Goal: Transaction & Acquisition: Book appointment/travel/reservation

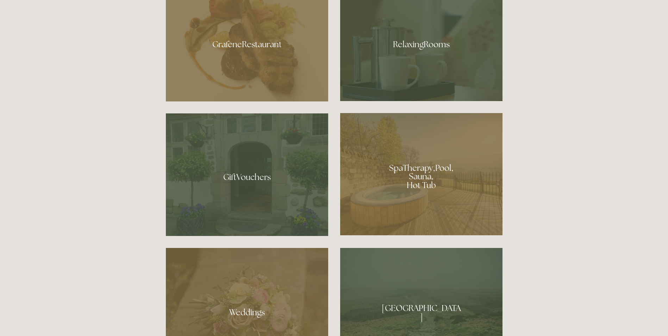
scroll to position [528, 0]
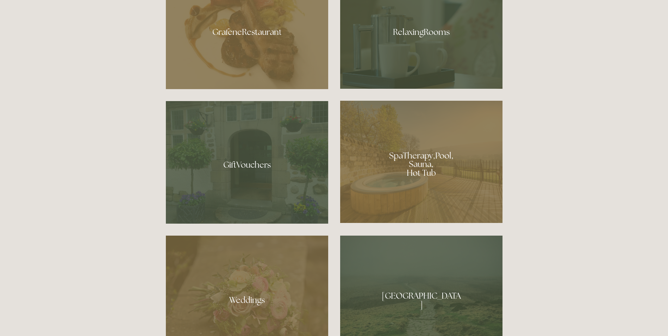
click at [422, 171] on div at bounding box center [421, 162] width 162 height 122
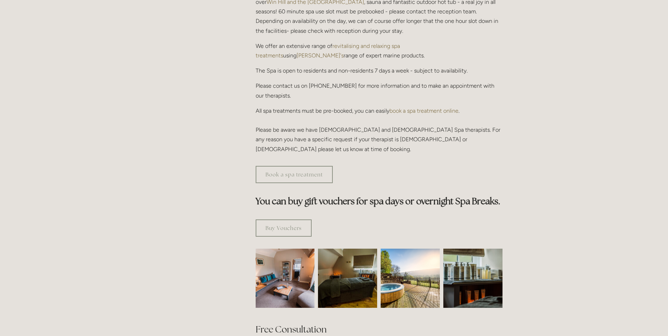
scroll to position [282, 0]
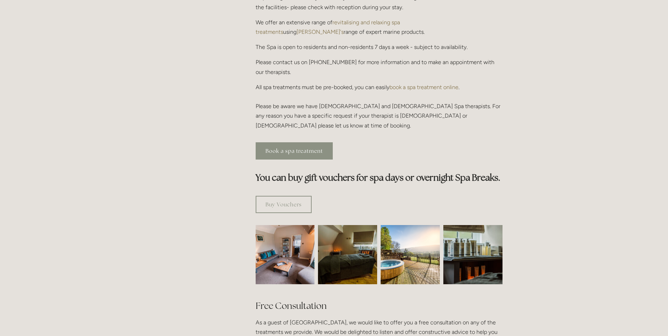
click at [280, 142] on link "Book a spa treatment" at bounding box center [294, 150] width 77 height 17
click at [291, 226] on img at bounding box center [285, 254] width 89 height 59
click at [343, 225] on img at bounding box center [347, 254] width 89 height 59
click at [397, 228] on img at bounding box center [410, 254] width 59 height 59
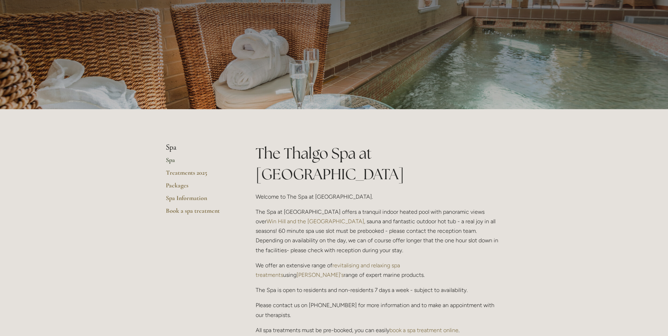
scroll to position [0, 0]
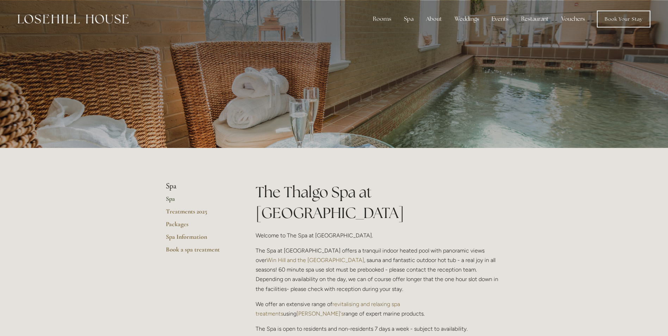
click at [171, 199] on link "Spa" at bounding box center [199, 201] width 67 height 13
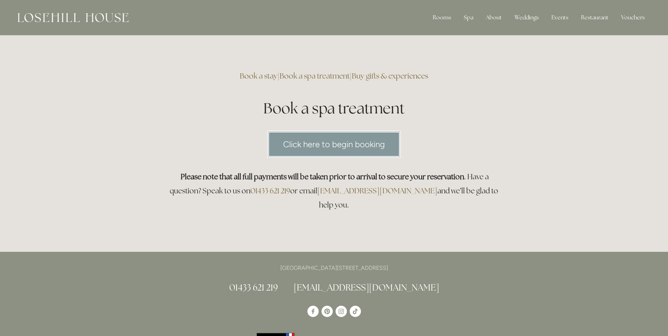
click at [345, 142] on link "Click here to begin booking" at bounding box center [333, 144] width 133 height 27
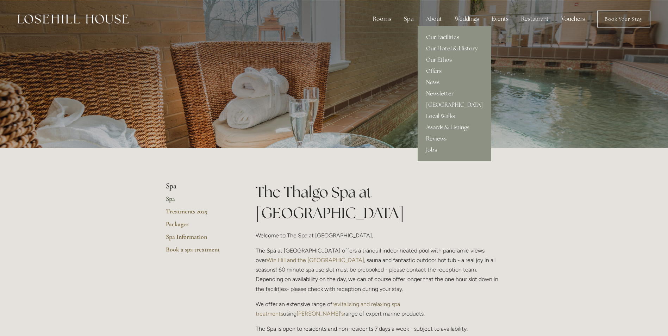
click at [440, 37] on link "Our Facilities" at bounding box center [455, 37] width 74 height 11
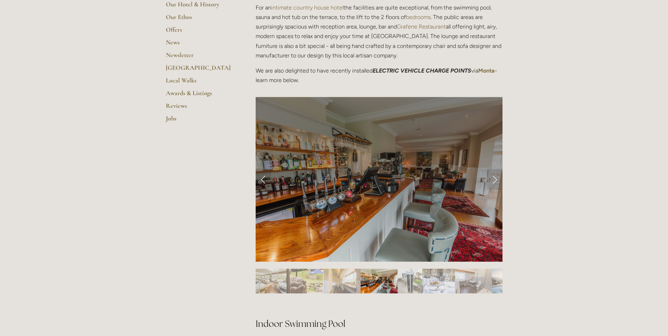
scroll to position [211, 0]
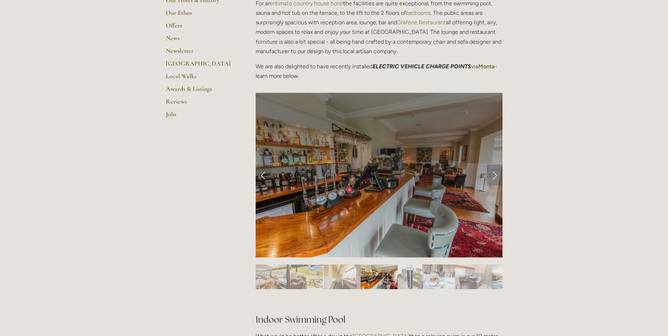
click at [495, 175] on link "Next Slide" at bounding box center [494, 174] width 15 height 21
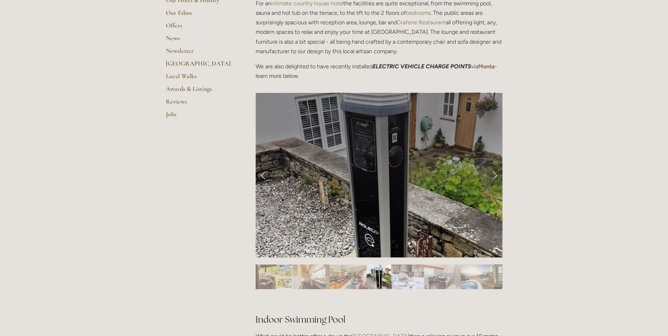
click at [495, 175] on link "Next Slide" at bounding box center [494, 174] width 15 height 21
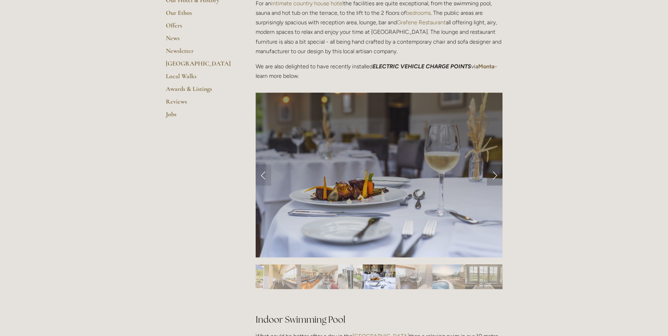
click at [495, 175] on link "Next Slide" at bounding box center [494, 174] width 15 height 21
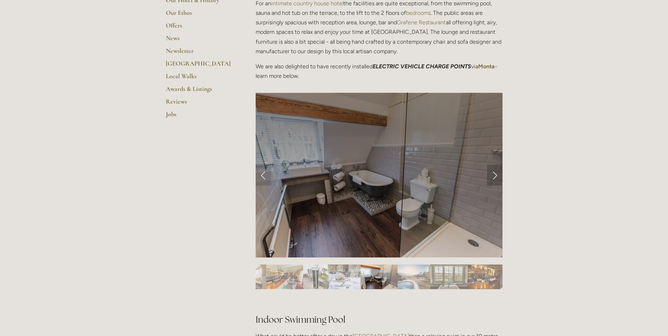
click at [495, 175] on link "Next Slide" at bounding box center [494, 174] width 15 height 21
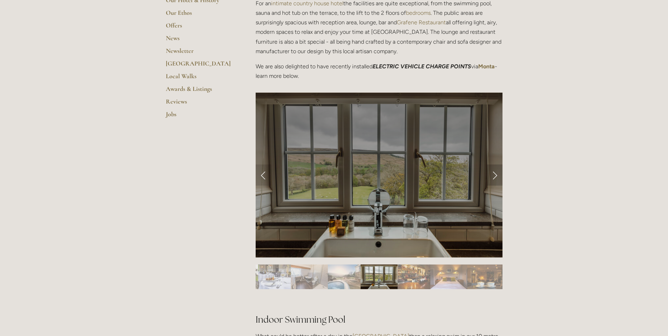
click at [495, 175] on link "Next Slide" at bounding box center [494, 174] width 15 height 21
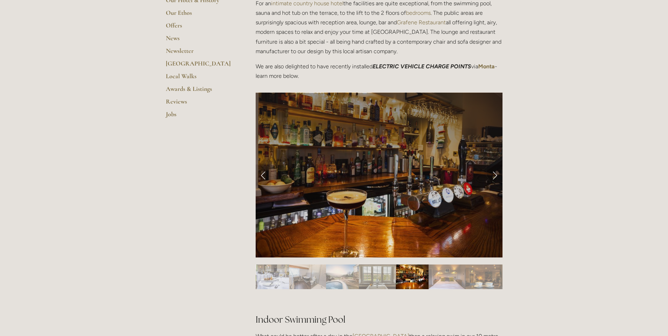
click at [495, 175] on link "Next Slide" at bounding box center [494, 174] width 15 height 21
click at [495, 174] on link "Next Slide" at bounding box center [494, 174] width 15 height 21
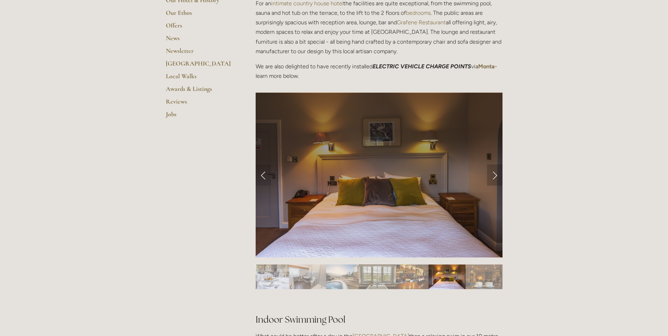
click at [495, 174] on link "Next Slide" at bounding box center [494, 174] width 15 height 21
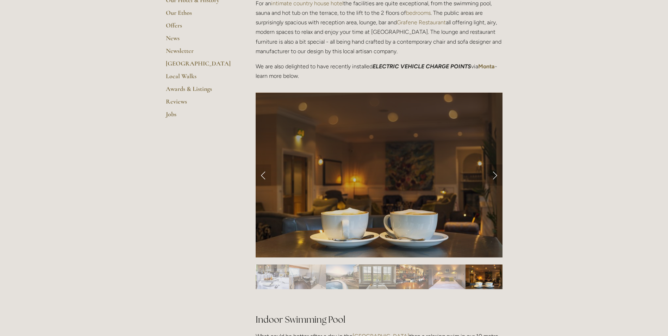
click at [495, 174] on link "Next Slide" at bounding box center [494, 174] width 15 height 21
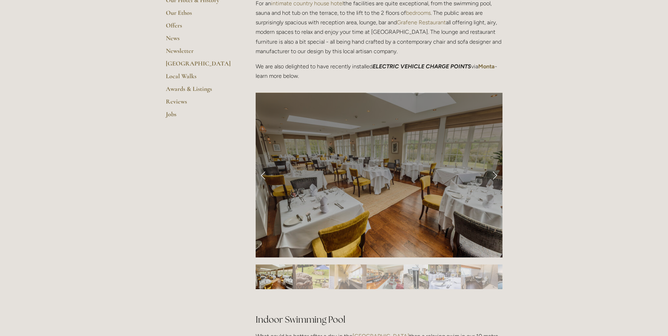
click at [495, 174] on link "Next Slide" at bounding box center [494, 174] width 15 height 21
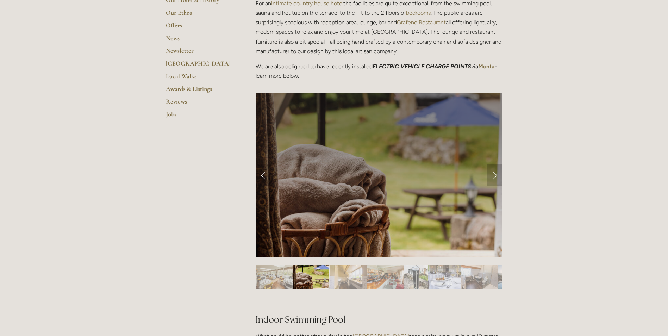
click at [495, 174] on link "Next Slide" at bounding box center [494, 174] width 15 height 21
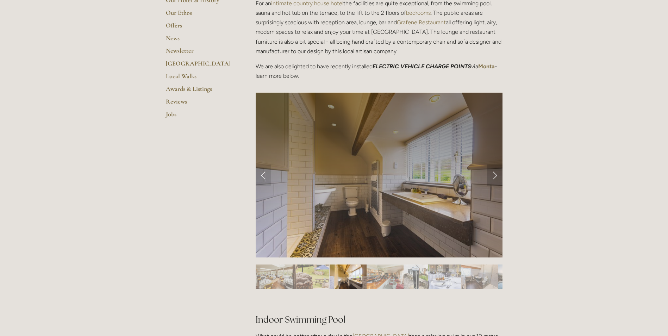
click at [495, 174] on link "Next Slide" at bounding box center [494, 174] width 15 height 21
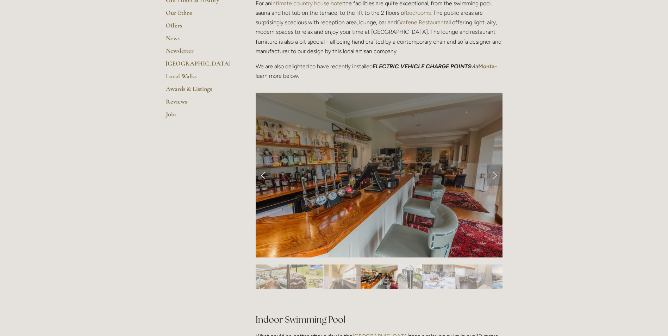
click at [495, 174] on link "Next Slide" at bounding box center [494, 174] width 15 height 21
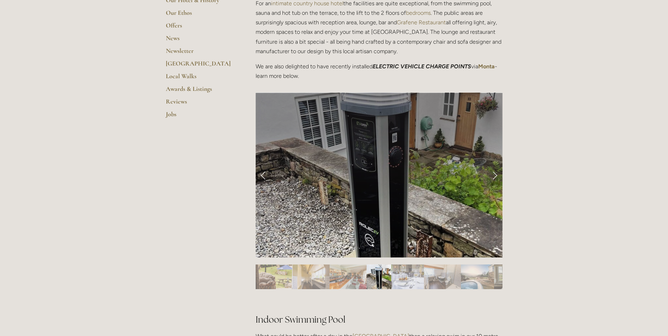
click at [495, 174] on link "Next Slide" at bounding box center [494, 174] width 15 height 21
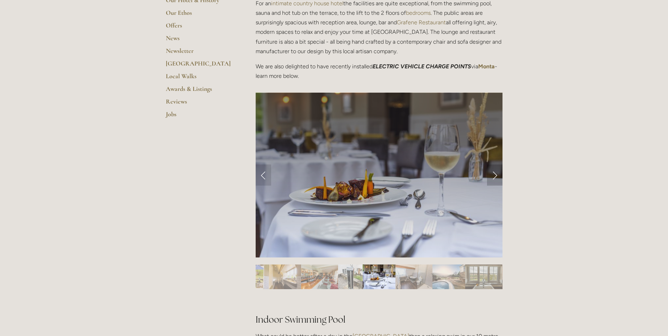
click at [495, 174] on link "Next Slide" at bounding box center [494, 174] width 15 height 21
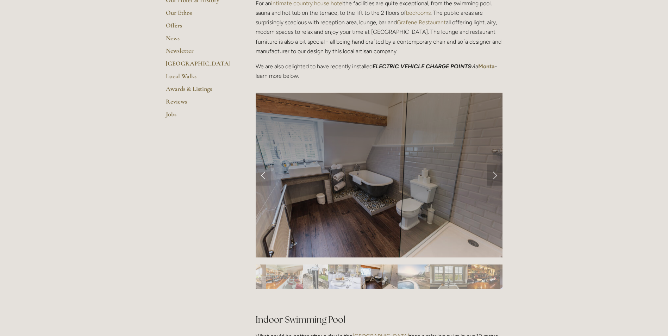
click at [495, 174] on link "Next Slide" at bounding box center [494, 174] width 15 height 21
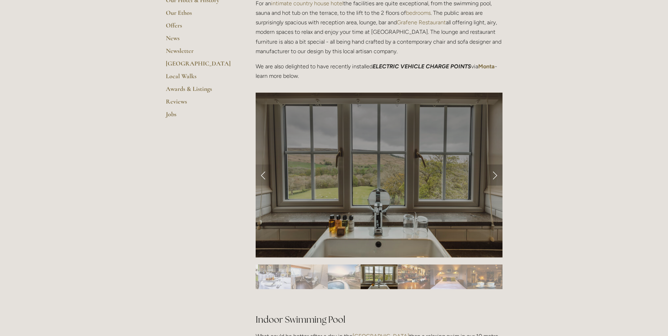
click at [495, 174] on link "Next Slide" at bounding box center [494, 174] width 15 height 21
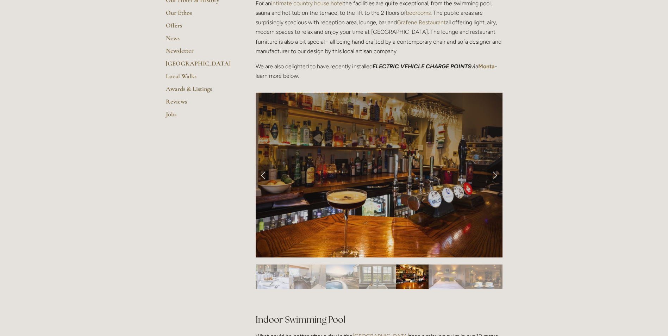
click at [495, 174] on link "Next Slide" at bounding box center [494, 174] width 15 height 21
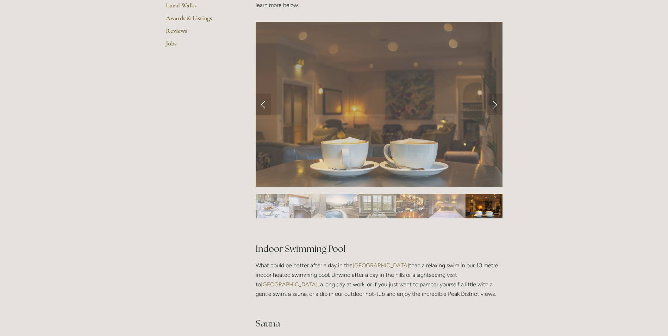
scroll to position [282, 0]
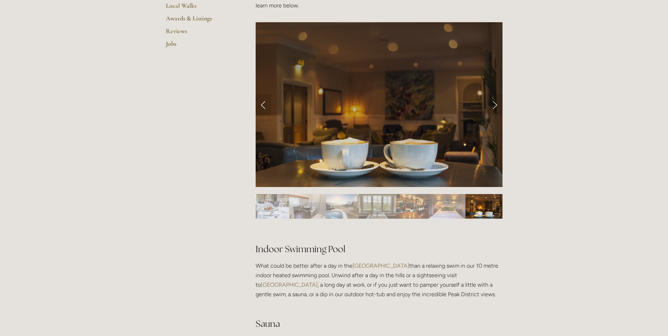
click at [339, 212] on img "Slide 8" at bounding box center [342, 206] width 33 height 25
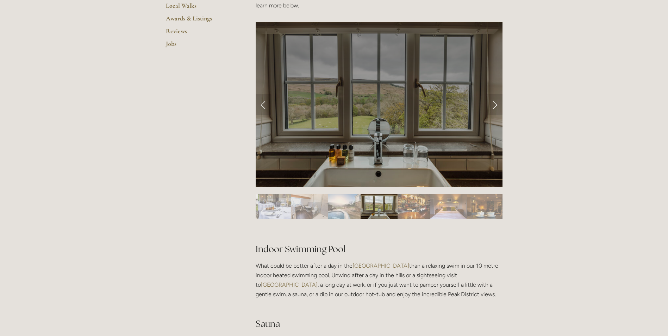
click at [332, 211] on img "Slide 8" at bounding box center [344, 206] width 33 height 25
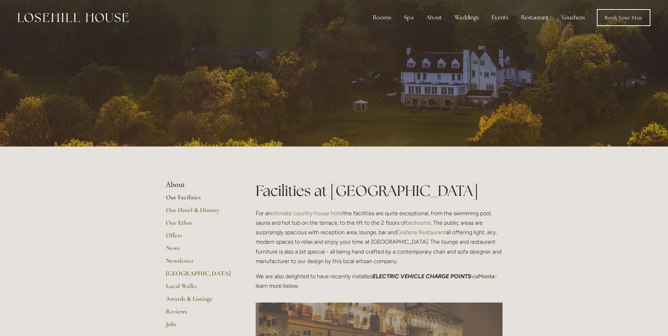
scroll to position [0, 0]
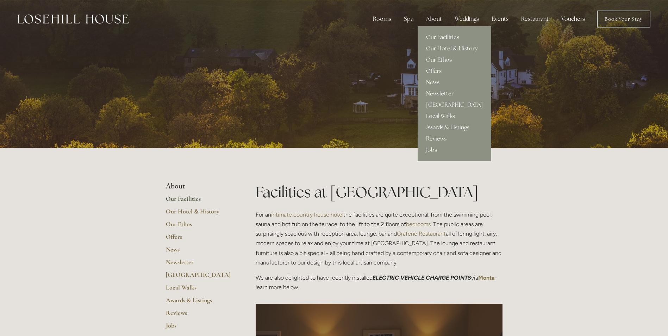
click at [440, 35] on link "Our Facilities" at bounding box center [455, 37] width 74 height 11
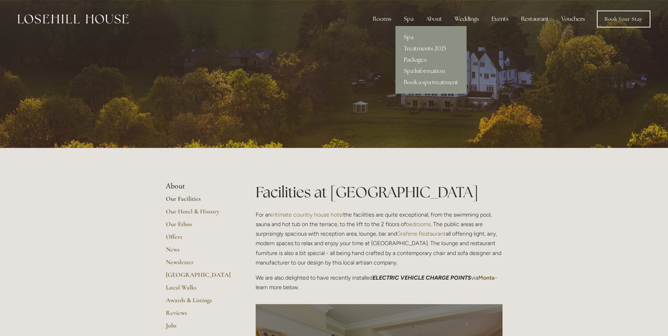
click at [408, 17] on div "Spa" at bounding box center [408, 19] width 21 height 14
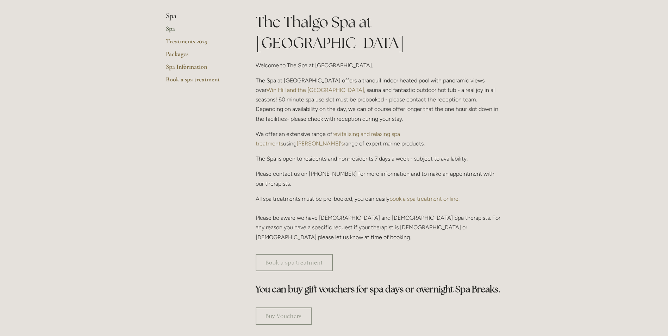
scroll to position [176, 0]
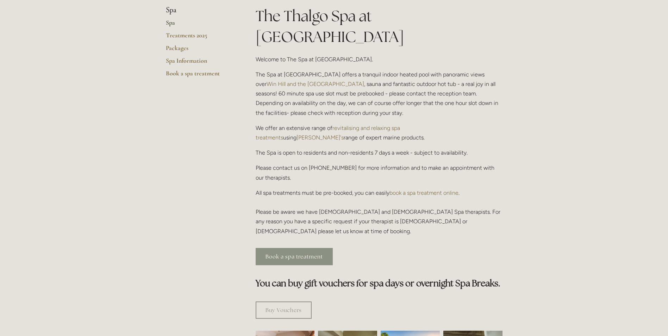
click at [280, 248] on link "Book a spa treatment" at bounding box center [294, 256] width 77 height 17
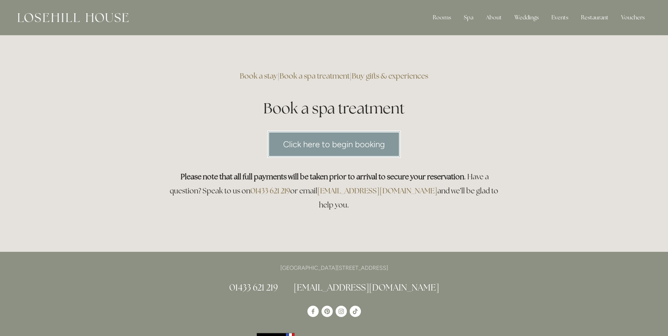
click at [361, 142] on link "Click here to begin booking" at bounding box center [333, 144] width 133 height 27
click at [325, 142] on link "Click here to begin booking" at bounding box center [333, 144] width 133 height 27
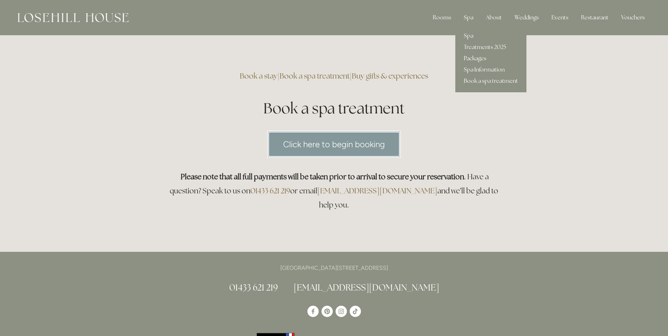
click at [480, 57] on link "Packages" at bounding box center [490, 58] width 71 height 11
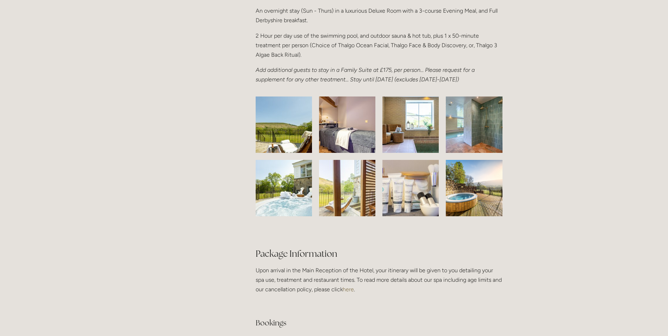
scroll to position [1056, 0]
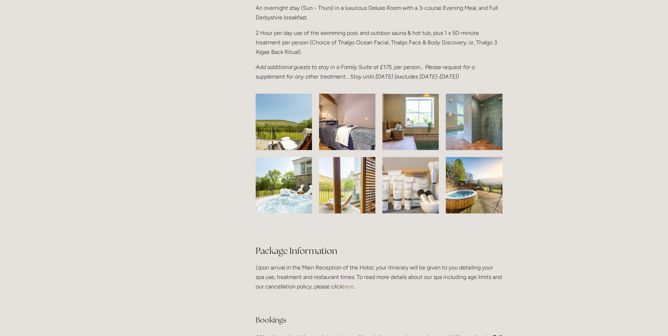
click at [286, 124] on img at bounding box center [283, 122] width 89 height 56
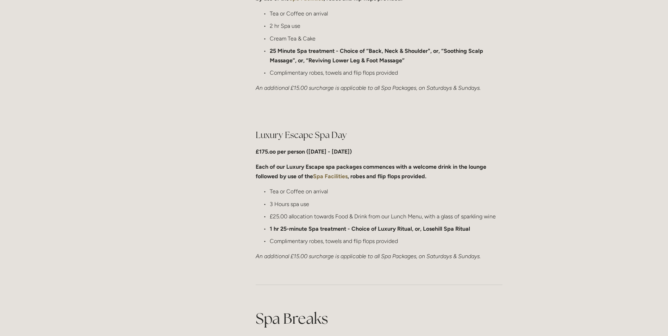
scroll to position [634, 0]
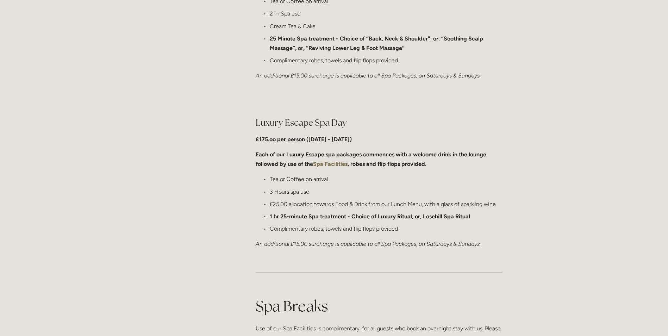
click at [389, 216] on strong "1 hr 25-minute Spa treatment - Choice of Luxury Ritual, or, Losehill Spa Ritual" at bounding box center [370, 216] width 200 height 7
drag, startPoint x: 389, startPoint y: 216, endPoint x: 443, endPoint y: 277, distance: 81.1
click at [443, 277] on div at bounding box center [379, 272] width 259 height 35
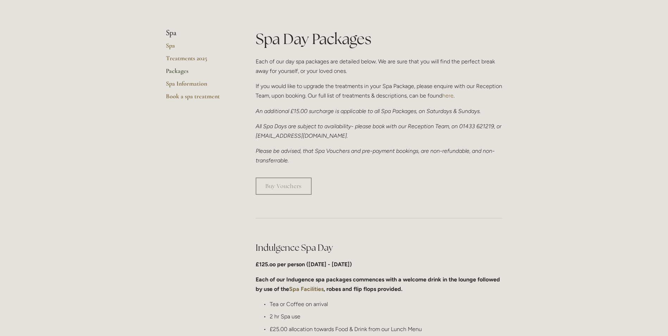
scroll to position [141, 0]
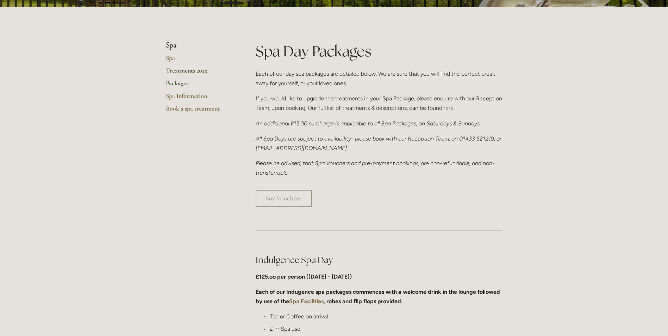
click at [179, 69] on link "Treatments 2025" at bounding box center [199, 73] width 67 height 13
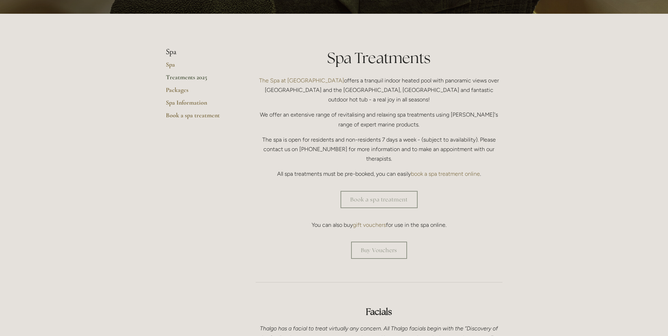
scroll to position [141, 0]
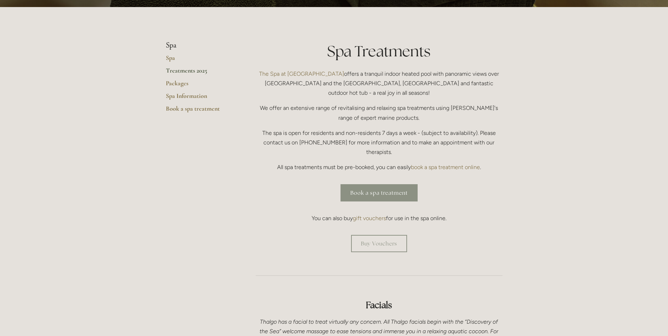
click at [372, 184] on link "Book a spa treatment" at bounding box center [378, 192] width 77 height 17
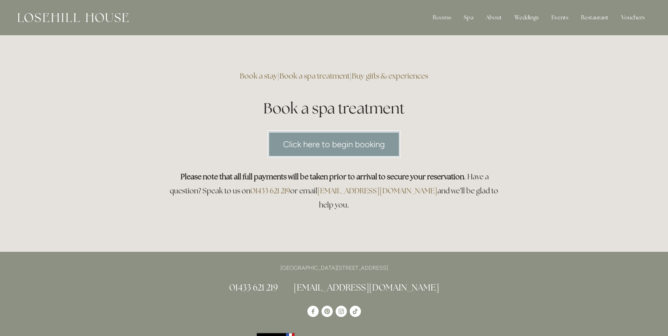
click at [317, 149] on link "Click here to begin booking" at bounding box center [333, 144] width 133 height 27
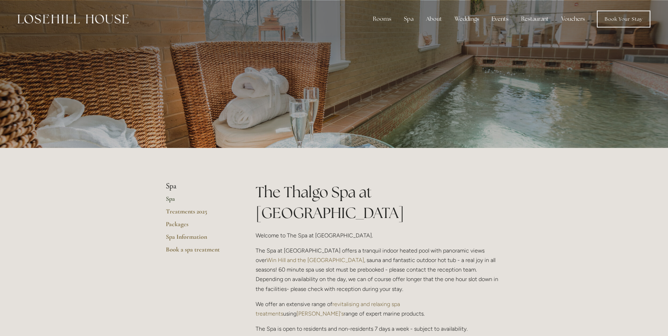
scroll to position [176, 0]
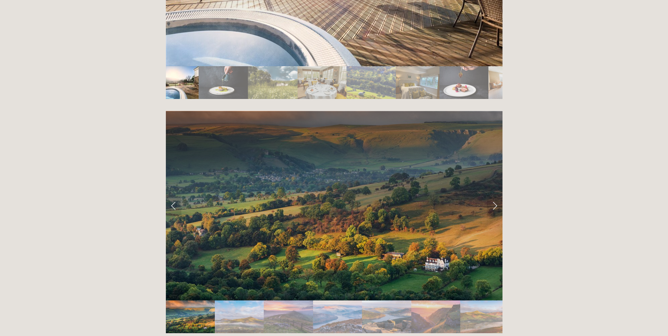
scroll to position [1373, 0]
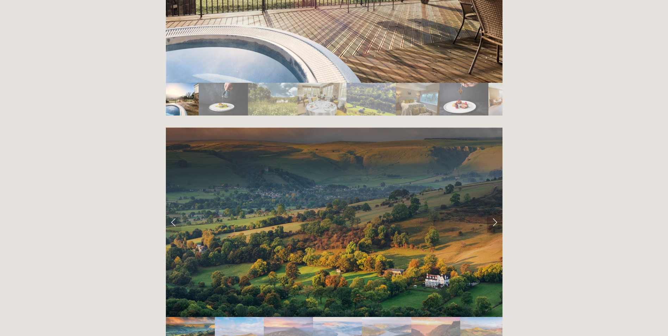
click at [496, 212] on link "Next Slide" at bounding box center [494, 222] width 15 height 21
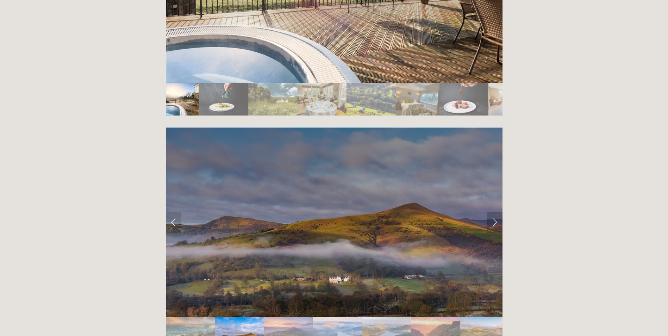
click at [496, 212] on link "Next Slide" at bounding box center [494, 222] width 15 height 21
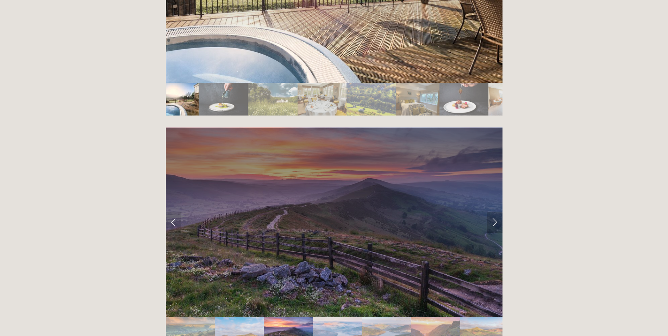
click at [496, 212] on link "Next Slide" at bounding box center [494, 222] width 15 height 21
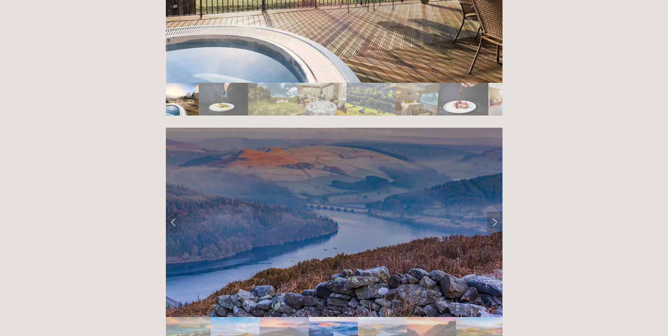
click at [496, 212] on link "Next Slide" at bounding box center [494, 222] width 15 height 21
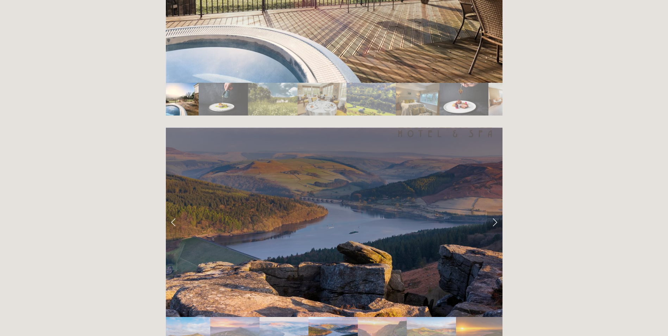
click at [496, 212] on link "Next Slide" at bounding box center [494, 222] width 15 height 21
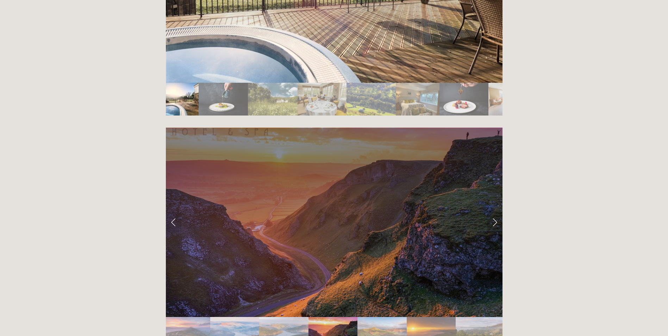
click at [496, 212] on link "Next Slide" at bounding box center [494, 222] width 15 height 21
click at [495, 212] on link "Next Slide" at bounding box center [494, 222] width 15 height 21
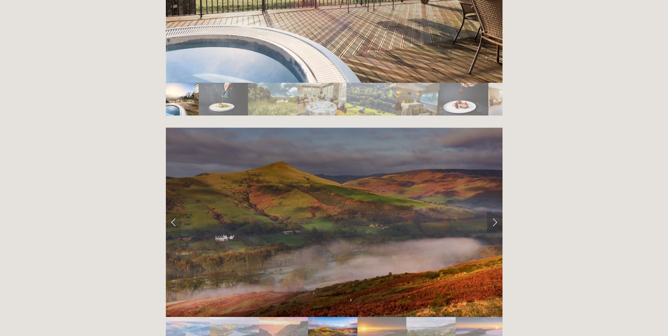
click at [495, 212] on link "Next Slide" at bounding box center [494, 222] width 15 height 21
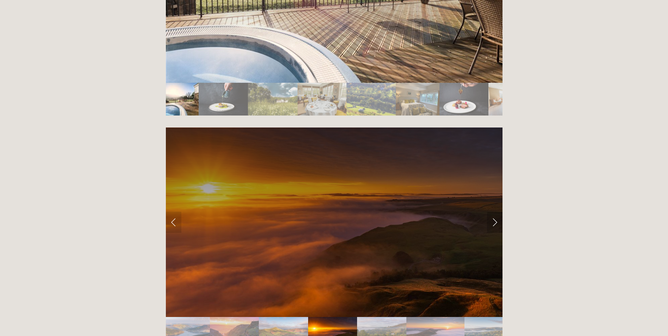
click at [495, 212] on link "Next Slide" at bounding box center [494, 222] width 15 height 21
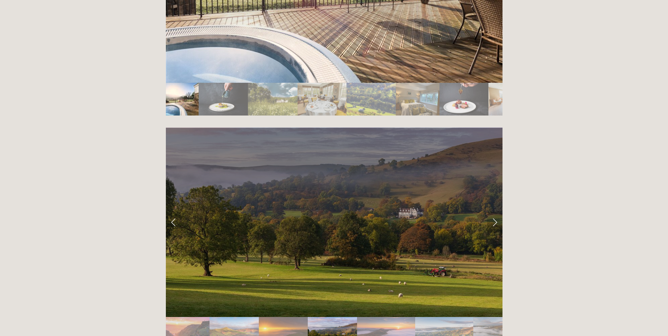
click at [495, 212] on link "Next Slide" at bounding box center [494, 222] width 15 height 21
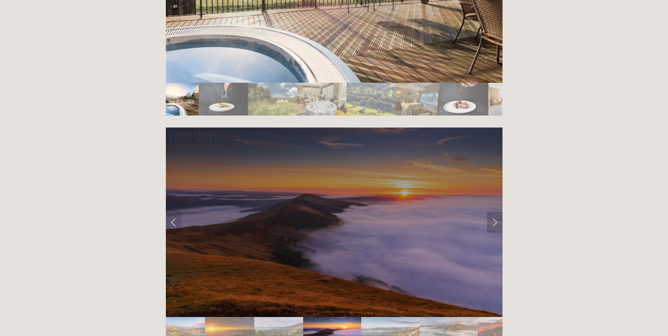
click at [495, 212] on link "Next Slide" at bounding box center [494, 222] width 15 height 21
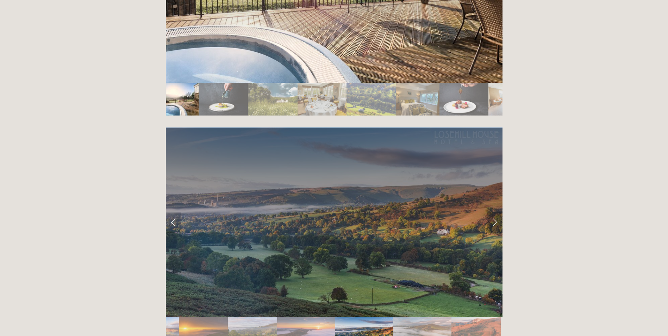
click at [495, 212] on link "Next Slide" at bounding box center [494, 222] width 15 height 21
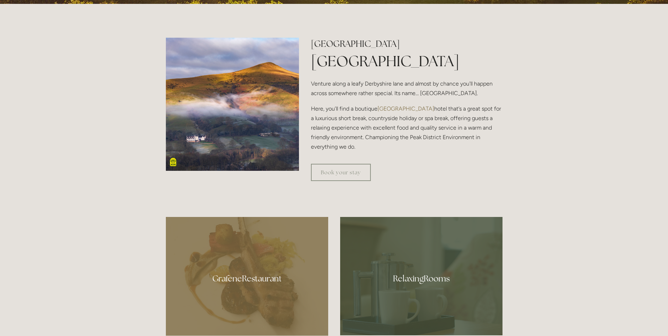
scroll to position [141, 0]
